Goal: Task Accomplishment & Management: Manage account settings

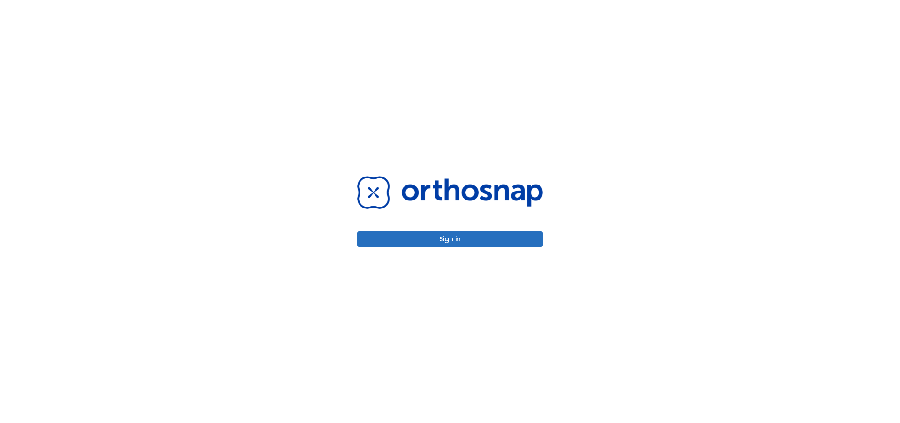
click at [409, 240] on button "Sign in" at bounding box center [450, 238] width 186 height 15
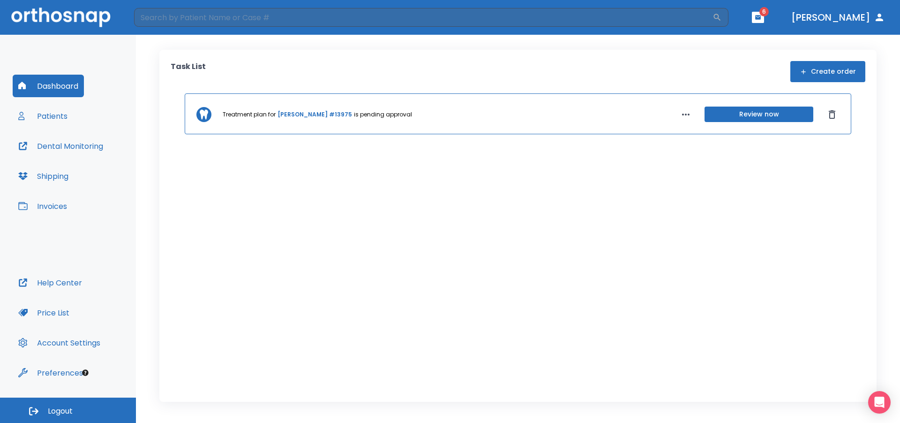
click at [52, 284] on button "Help Center" at bounding box center [50, 282] width 75 height 23
click at [882, 18] on icon "button" at bounding box center [879, 17] width 11 height 11
click at [59, 347] on button "Account Settings" at bounding box center [59, 342] width 93 height 23
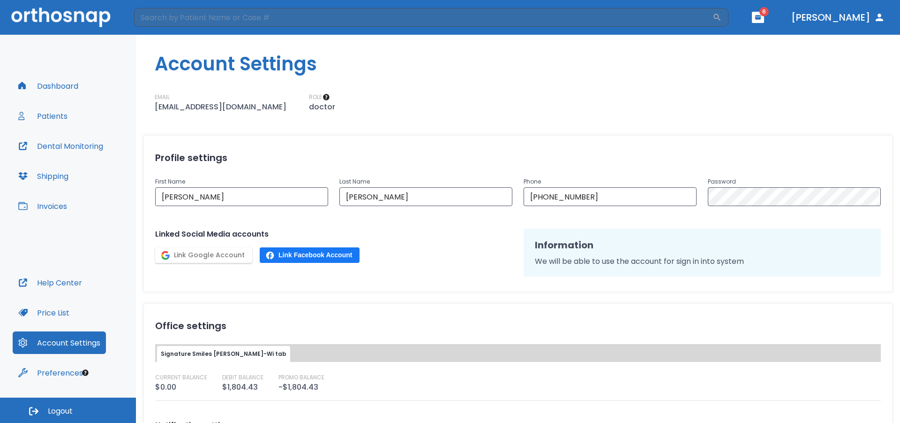
click at [48, 201] on button "Invoices" at bounding box center [43, 206] width 60 height 23
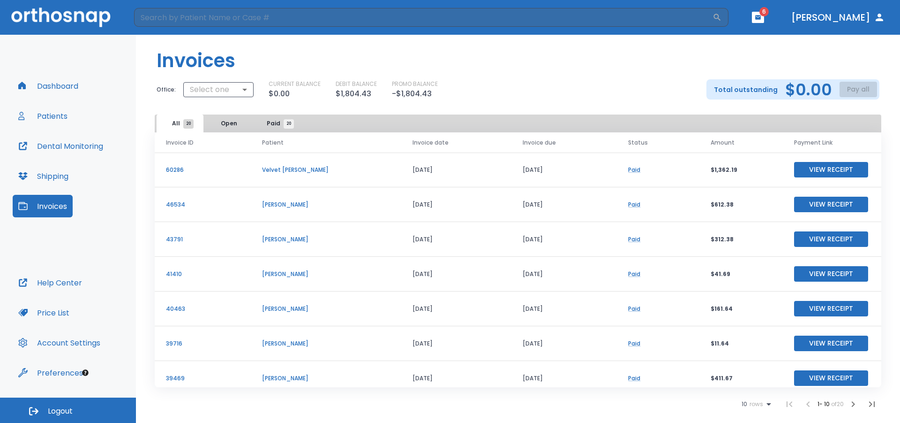
click at [811, 168] on button "View Receipt" at bounding box center [831, 169] width 74 height 15
click at [39, 80] on button "Dashboard" at bounding box center [48, 86] width 71 height 23
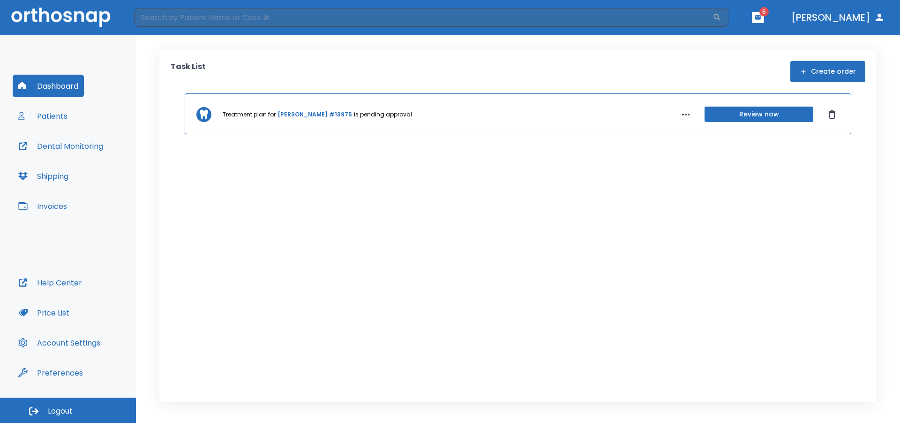
click at [52, 119] on button "Patients" at bounding box center [43, 116] width 60 height 23
